Goal: Obtain resource: Download file/media

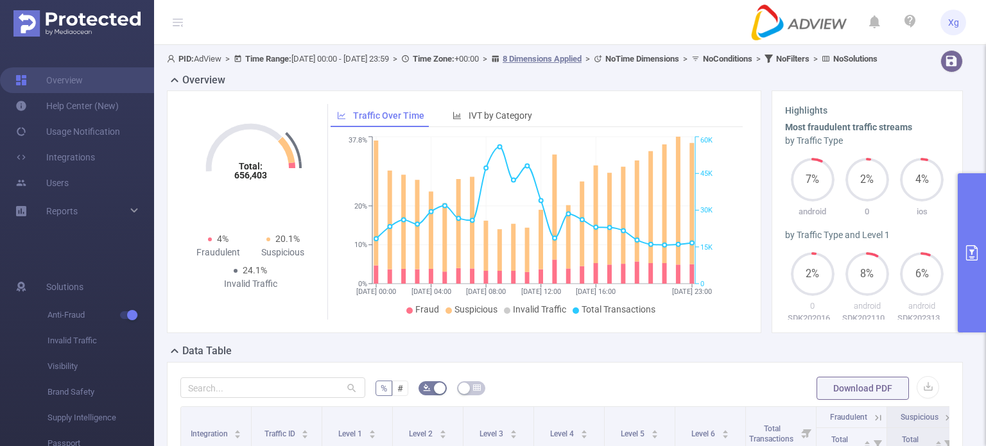
click at [975, 245] on icon "primary" at bounding box center [971, 252] width 15 height 15
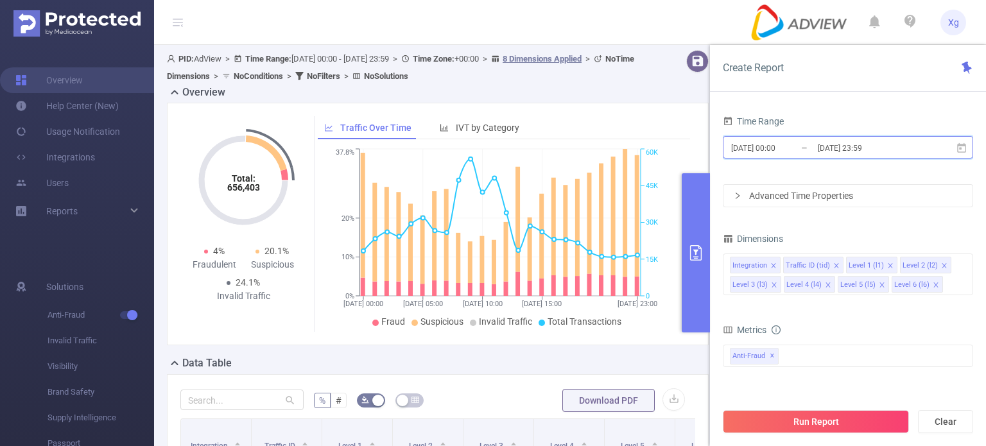
click at [961, 153] on icon at bounding box center [962, 149] width 12 height 12
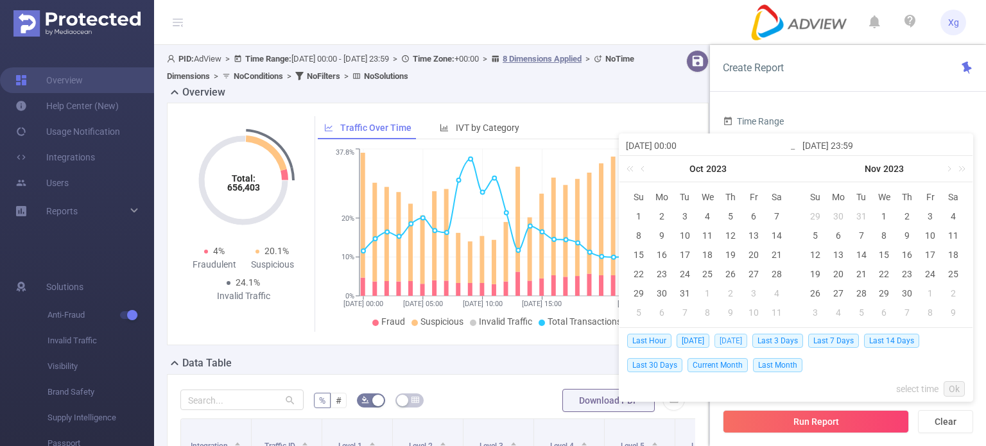
click at [732, 338] on span "[DATE]" at bounding box center [731, 341] width 33 height 14
type input "[DATE] 00:00"
type input "[DATE] 23:59"
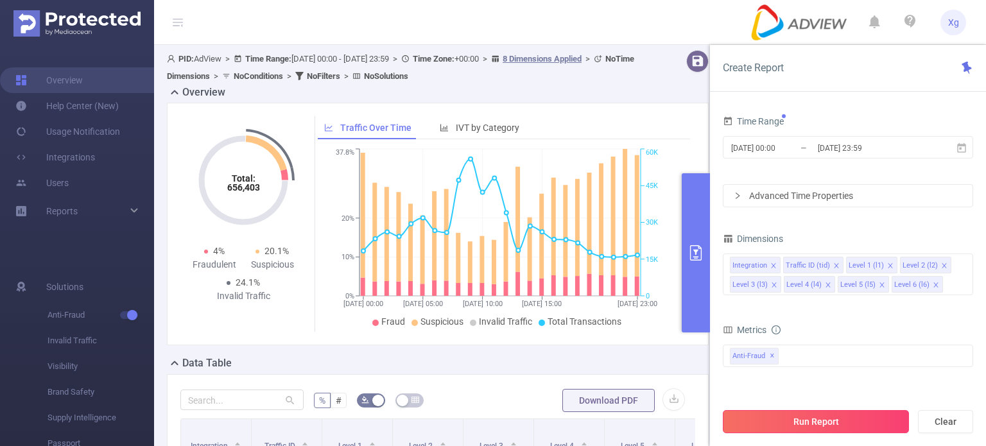
click at [878, 415] on button "Run Report" at bounding box center [816, 421] width 186 height 23
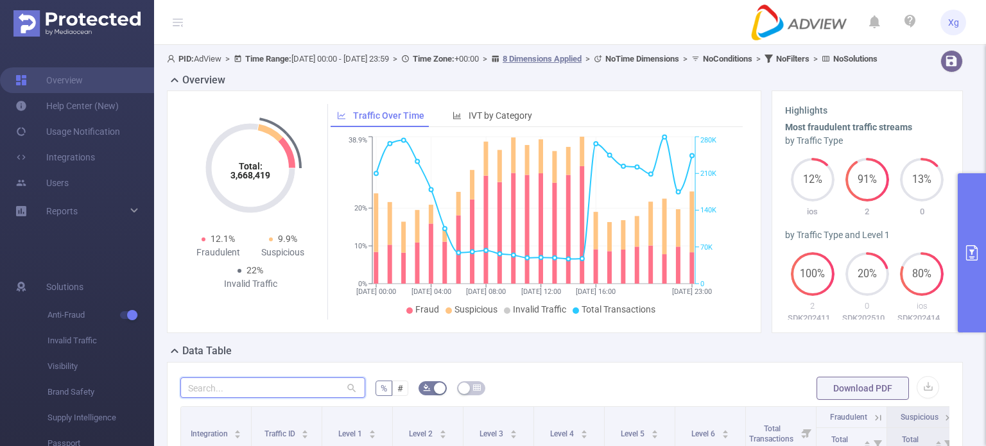
paste input "sdk202520020809376l47s1ynyeyqpnf"
click at [235, 394] on input "text" at bounding box center [272, 388] width 185 height 21
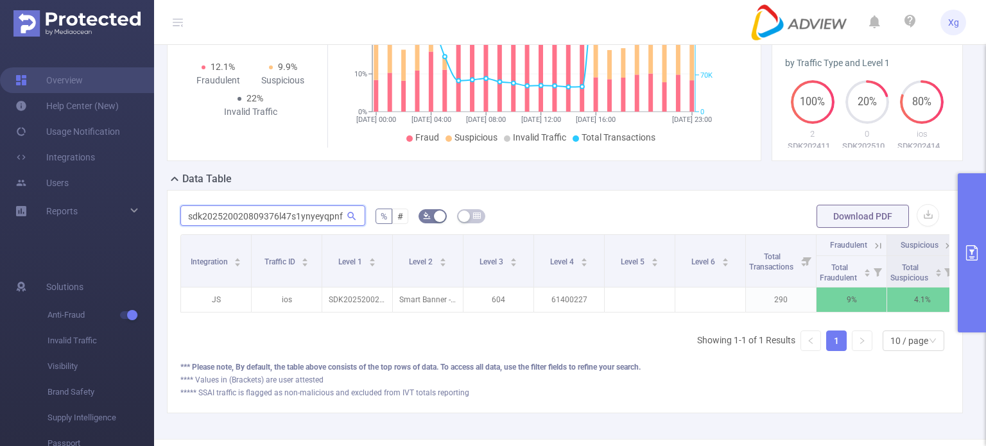
scroll to position [0, 92]
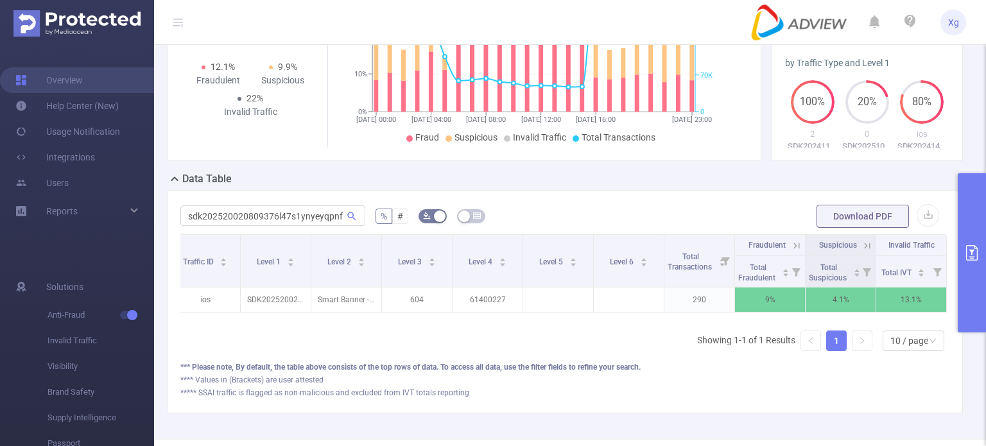
click at [791, 252] on icon at bounding box center [797, 246] width 12 height 12
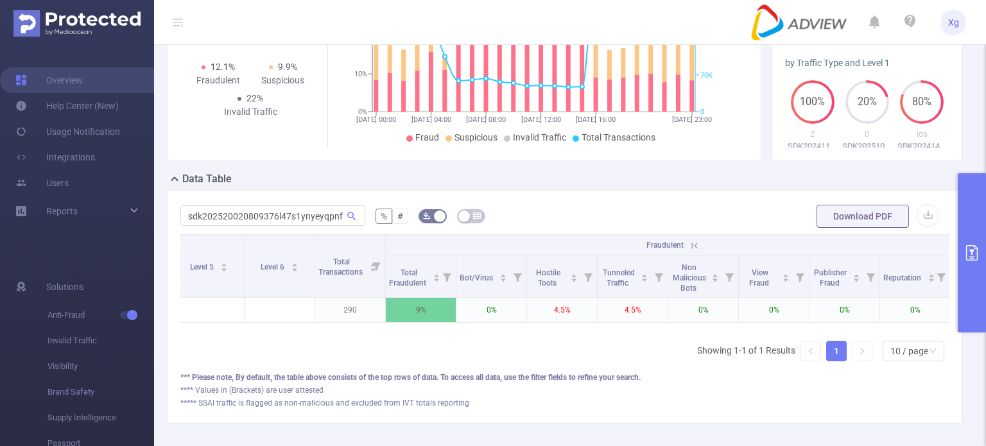
scroll to position [0, 586]
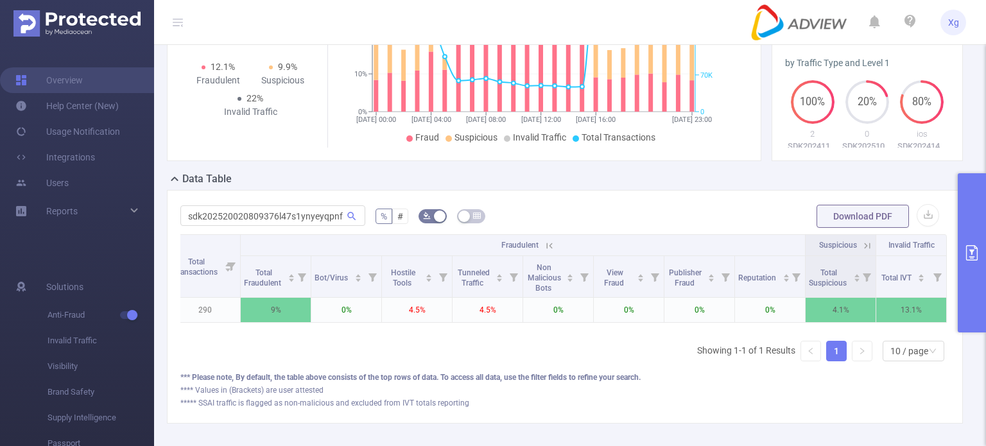
click at [862, 252] on icon at bounding box center [868, 246] width 12 height 12
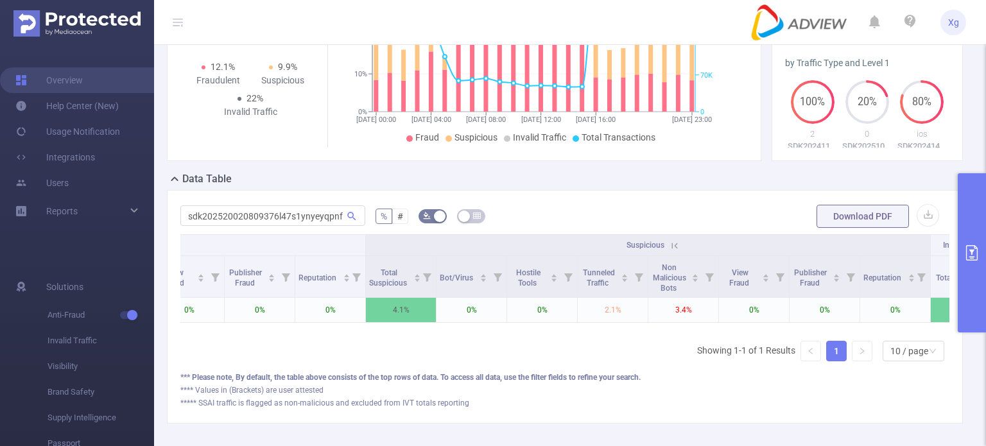
scroll to position [0, 1081]
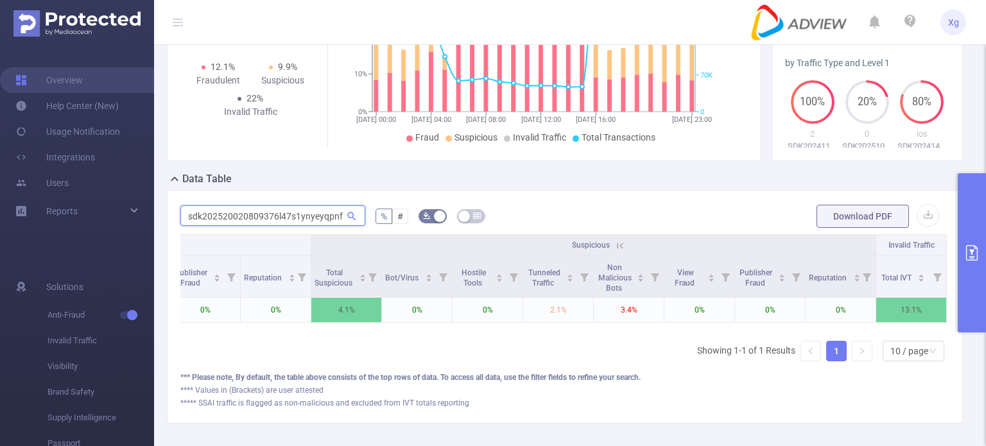
click at [284, 218] on input "sdk202520020809376l47s1ynyeyqpnf" at bounding box center [272, 215] width 185 height 21
paste input "417140506328y7bdcm8fp279na"
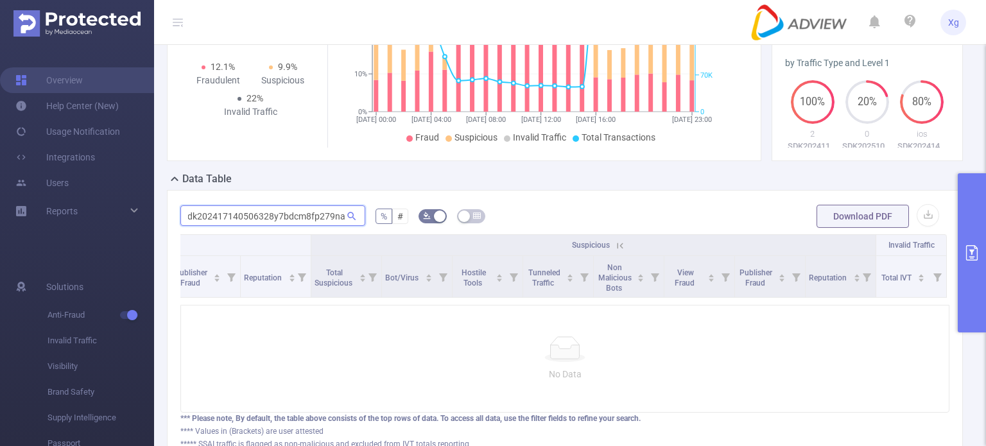
scroll to position [0, 0]
click at [264, 226] on input "sdk202417140506328y7bdcm8fp279na" at bounding box center [272, 215] width 185 height 21
paste input "421jw74xp9z4hos1t"
click at [264, 226] on input "sdk202417140506328y7bdcm8fp279na" at bounding box center [272, 215] width 185 height 21
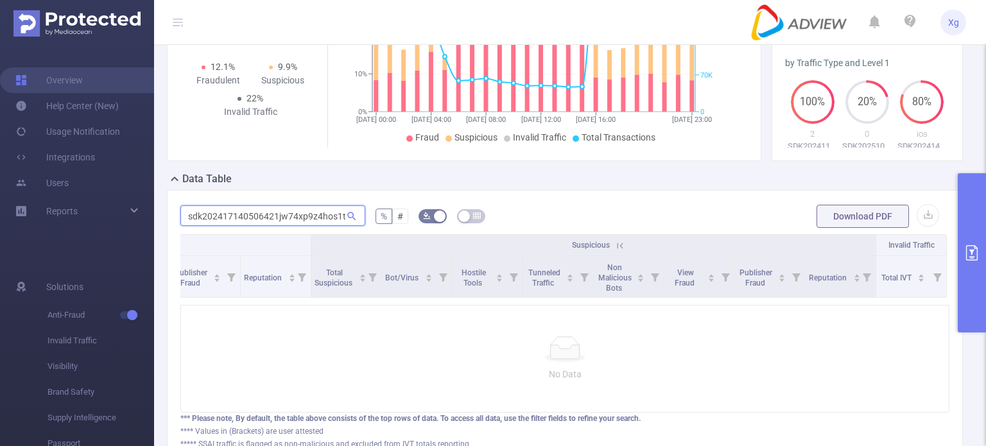
click at [244, 226] on input "sdk202417140506421jw74xp9z4hos1t" at bounding box center [272, 215] width 185 height 21
paste input "52028080553vf3p31kzk1ej9im"
click at [244, 226] on input "sdk202417140506421jw74xp9z4hos1t" at bounding box center [272, 215] width 185 height 21
type input "sdk20252028080553vf3p31kzk1ej9im"
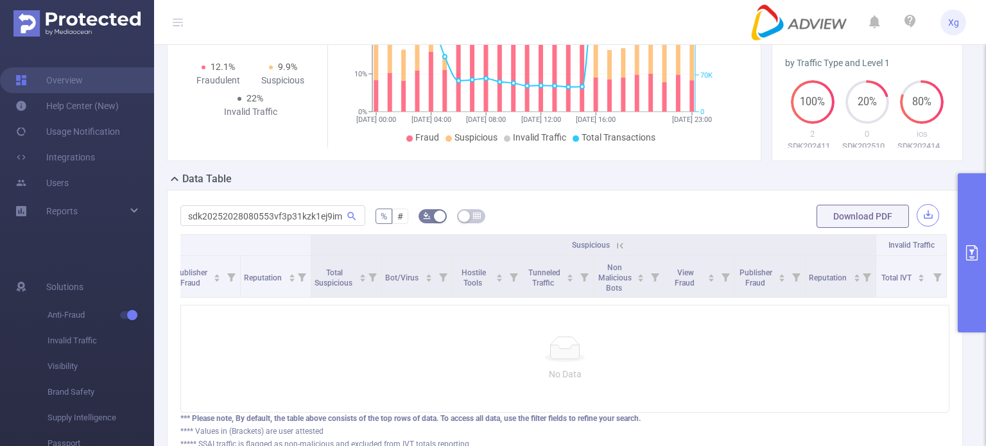
click at [917, 227] on button "button" at bounding box center [928, 215] width 22 height 22
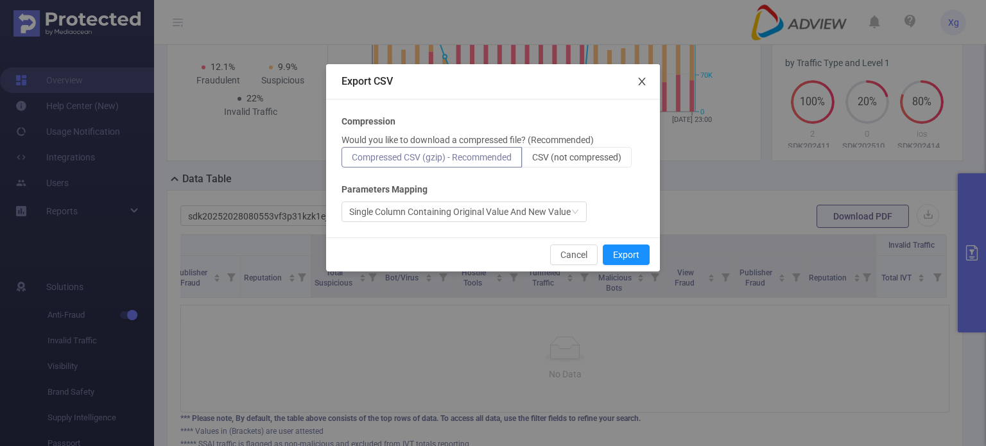
click at [644, 76] on icon "icon: close" at bounding box center [642, 81] width 10 height 10
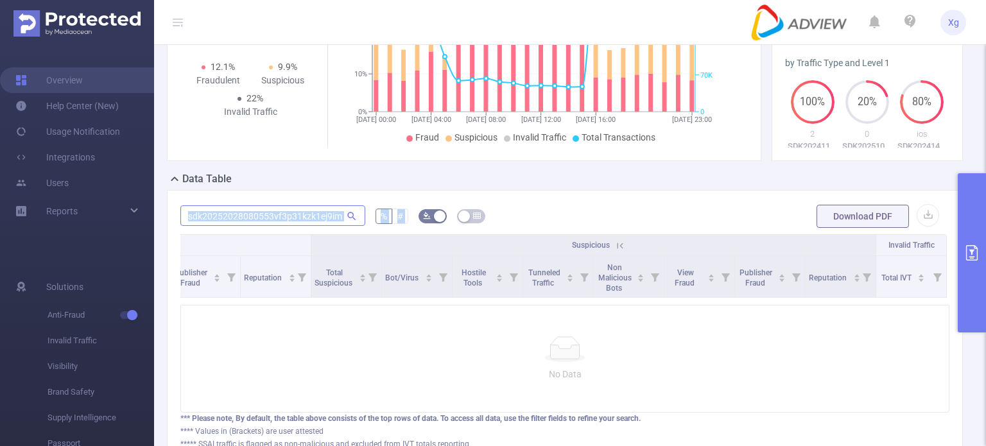
click at [259, 236] on div "sdk20252028080553vf3p31kzk1ej9im % # Download PDF Integration Traffic ID Level …" at bounding box center [564, 327] width 769 height 247
click at [259, 226] on input "sdk20252028080553vf3p31kzk1ej9im" at bounding box center [272, 215] width 185 height 21
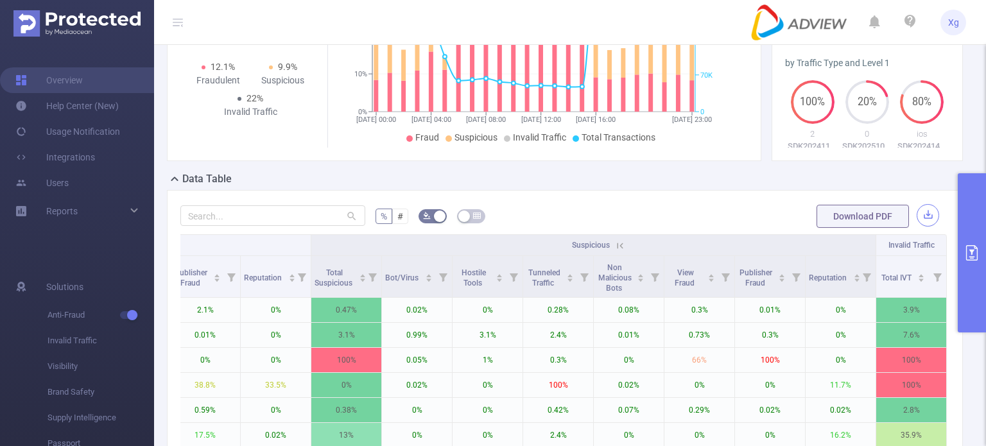
click at [922, 227] on button "button" at bounding box center [928, 215] width 22 height 22
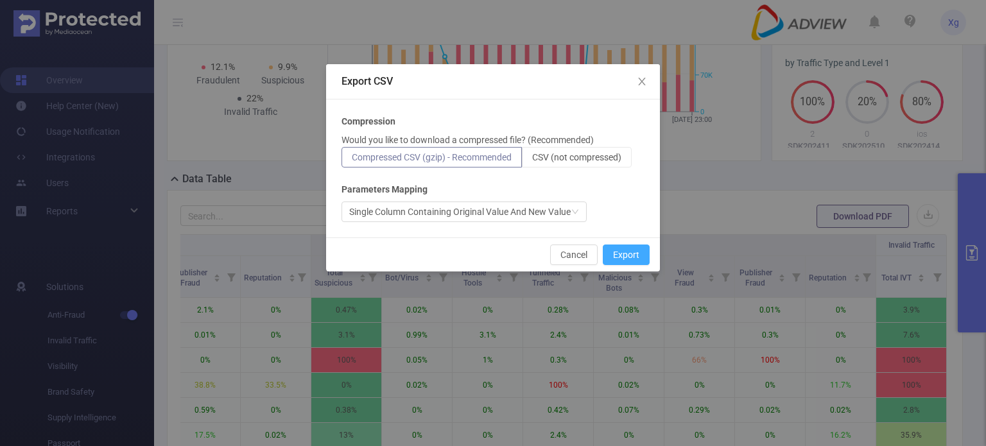
click at [624, 256] on button "Export" at bounding box center [626, 255] width 47 height 21
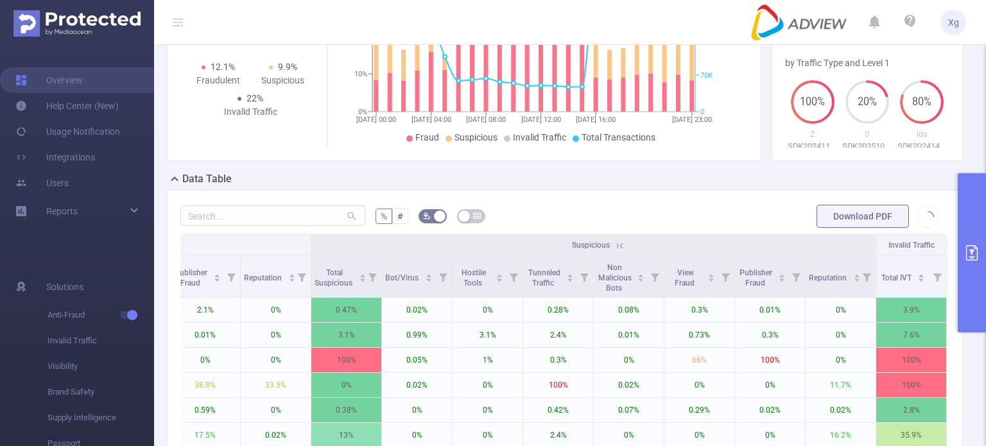
click at [679, 189] on div "Data Table" at bounding box center [570, 180] width 807 height 18
